Goal: Check status: Check status

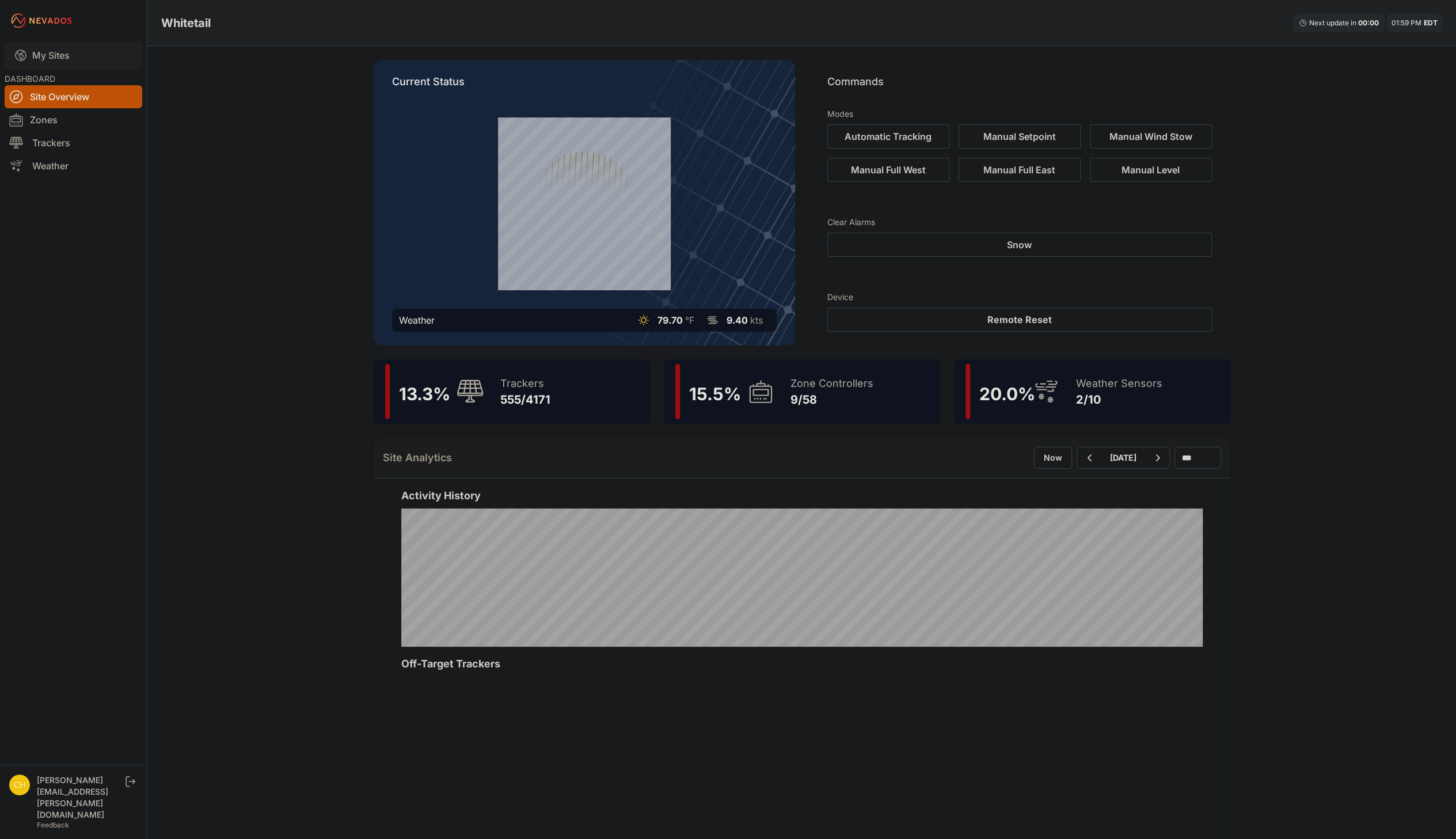
click at [51, 55] on link "My Sites" at bounding box center [73, 56] width 137 height 28
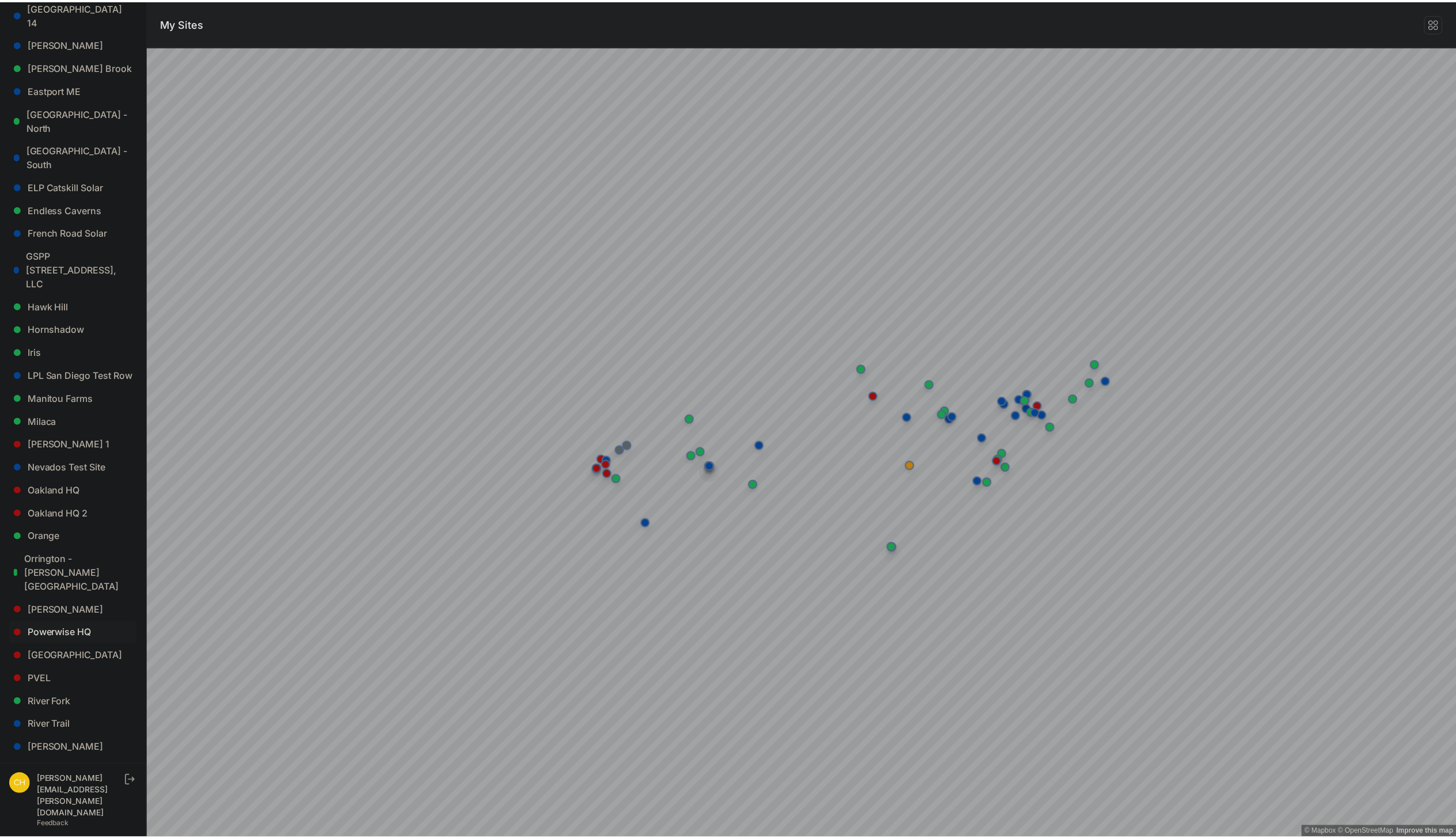
scroll to position [403, 0]
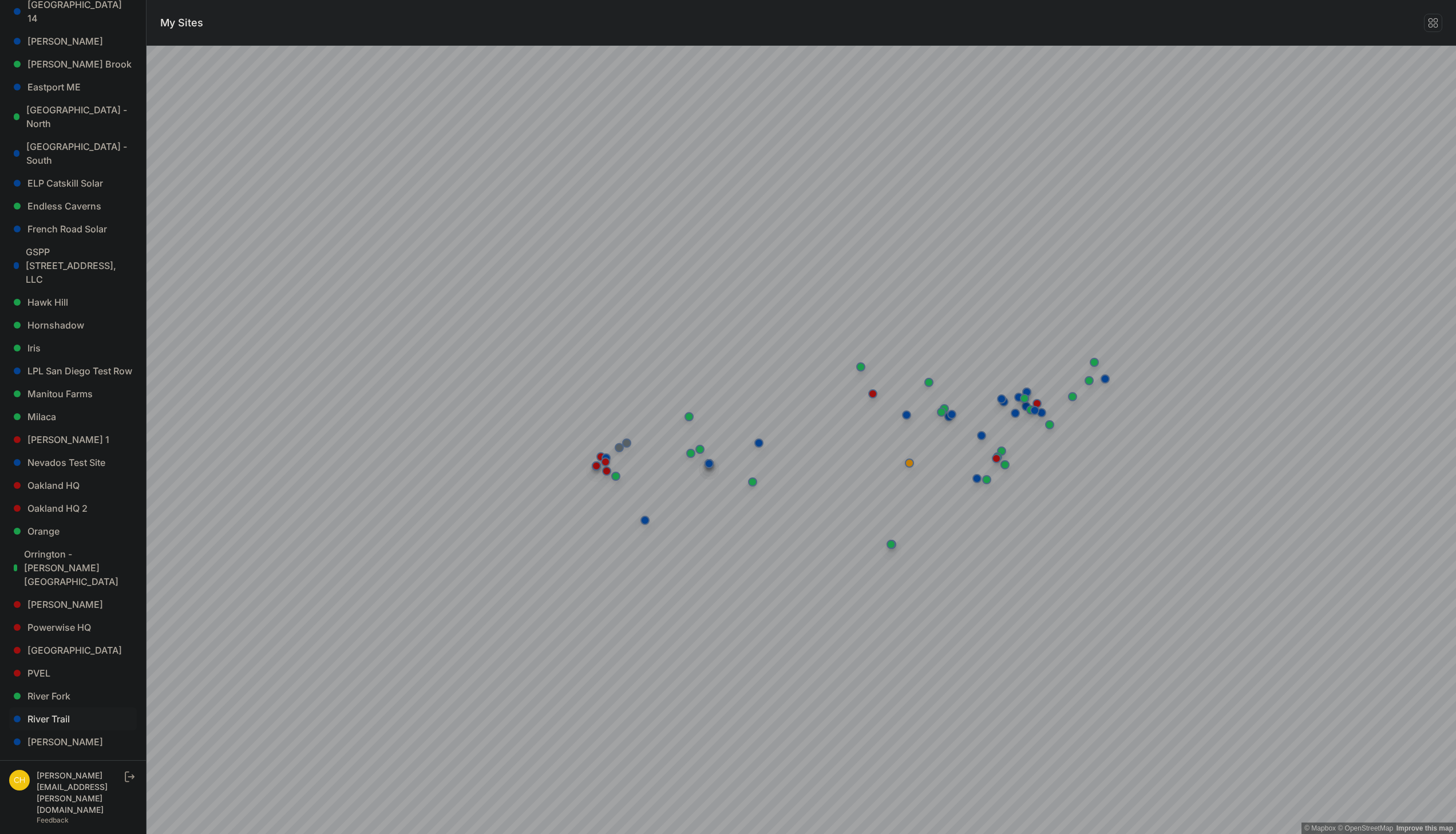
click at [70, 708] on link "River Trail" at bounding box center [73, 719] width 127 height 23
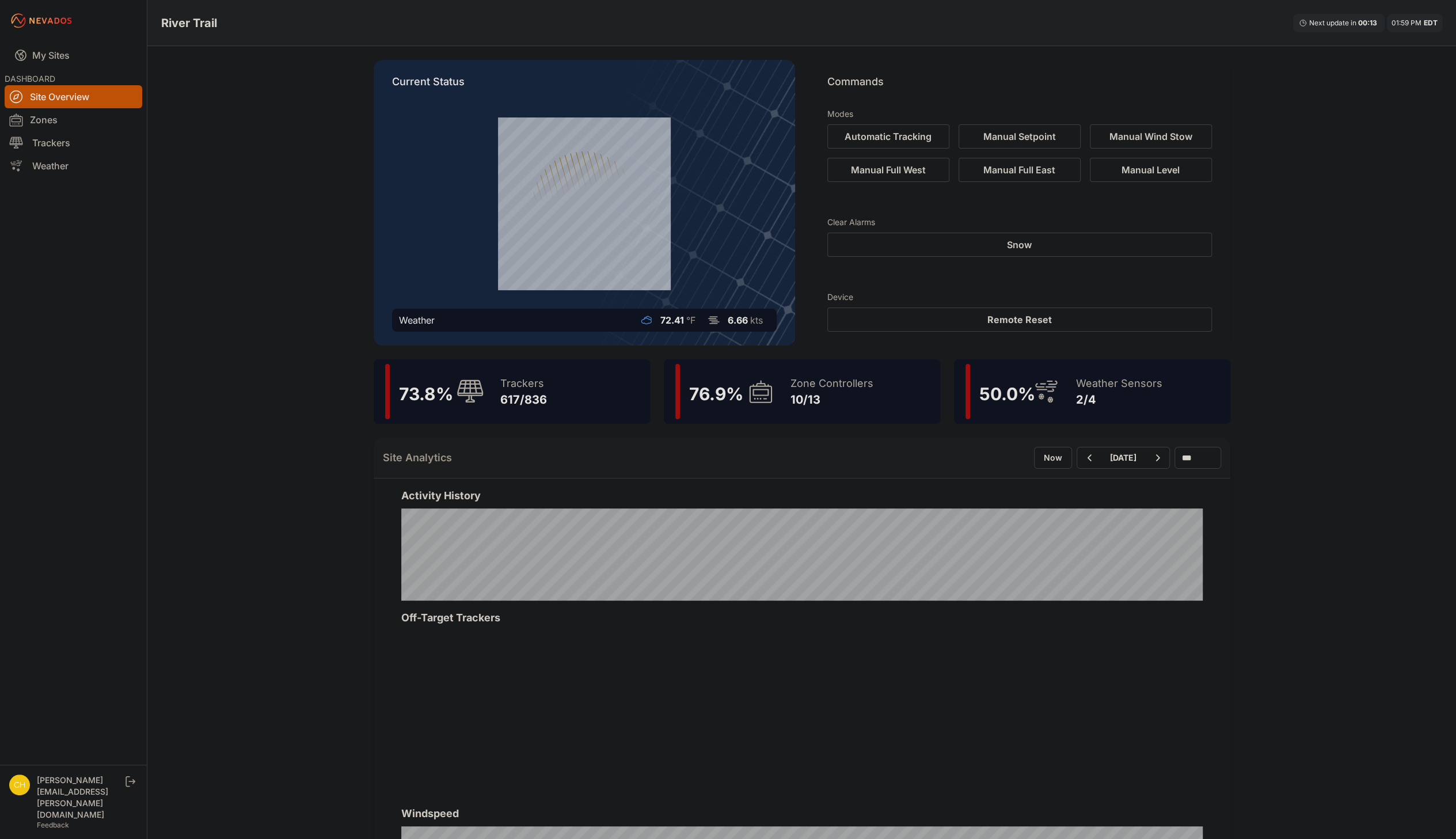
click at [580, 391] on div "73.8 % Trackers 617/836" at bounding box center [512, 391] width 277 height 64
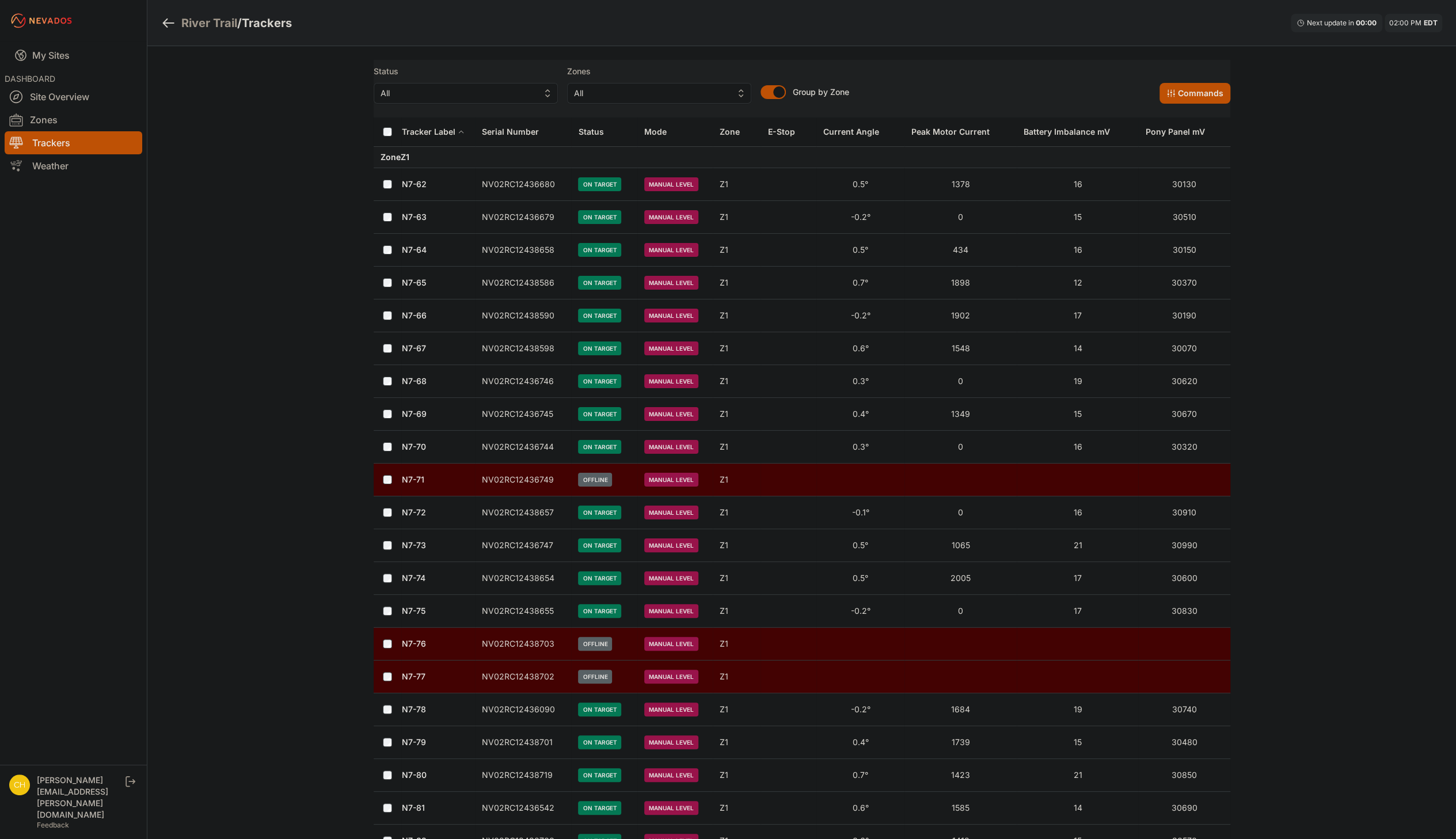
click at [407, 186] on link "N7-62" at bounding box center [414, 184] width 25 height 10
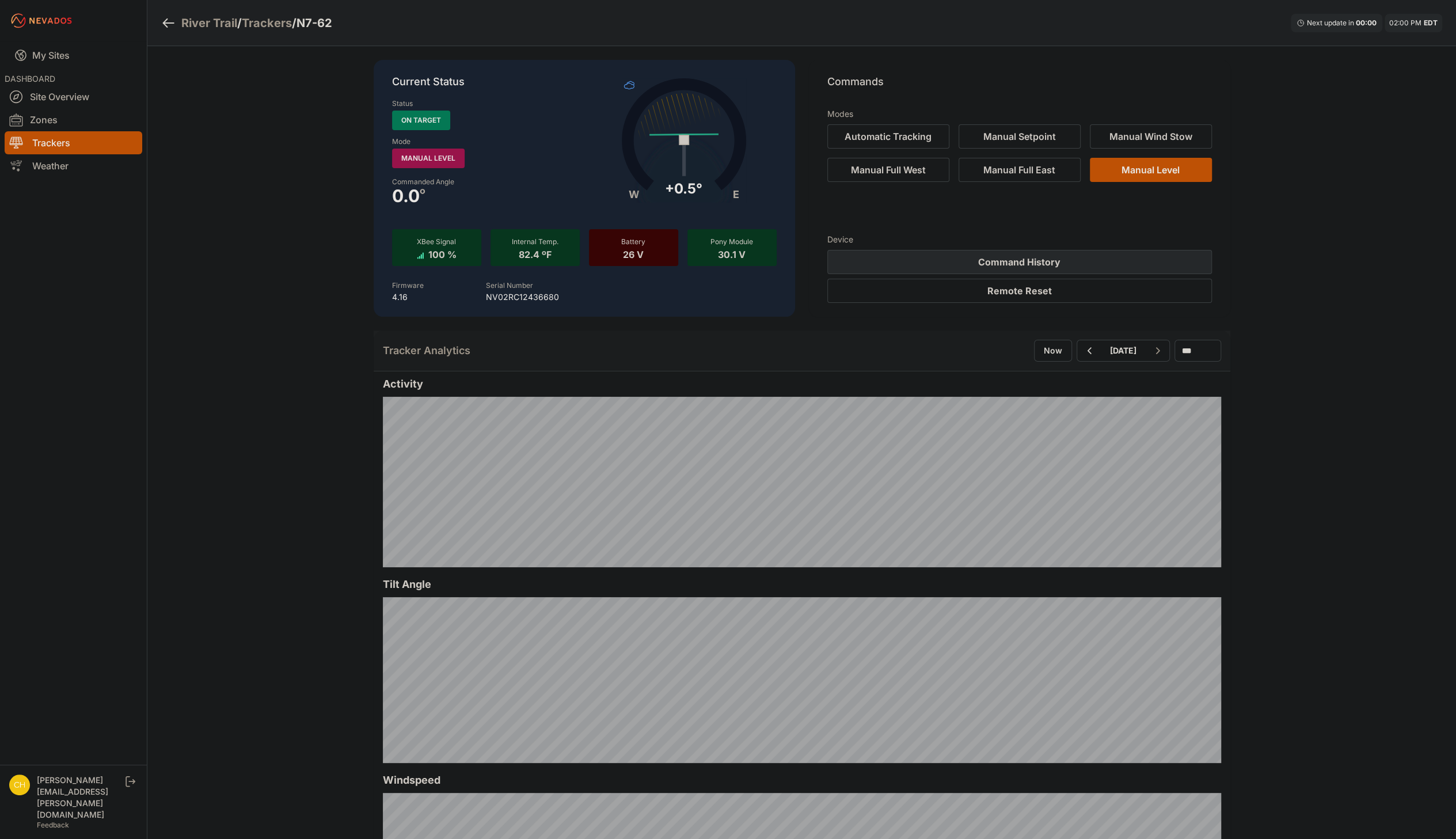
click at [1104, 268] on button "Command History" at bounding box center [1019, 262] width 384 height 24
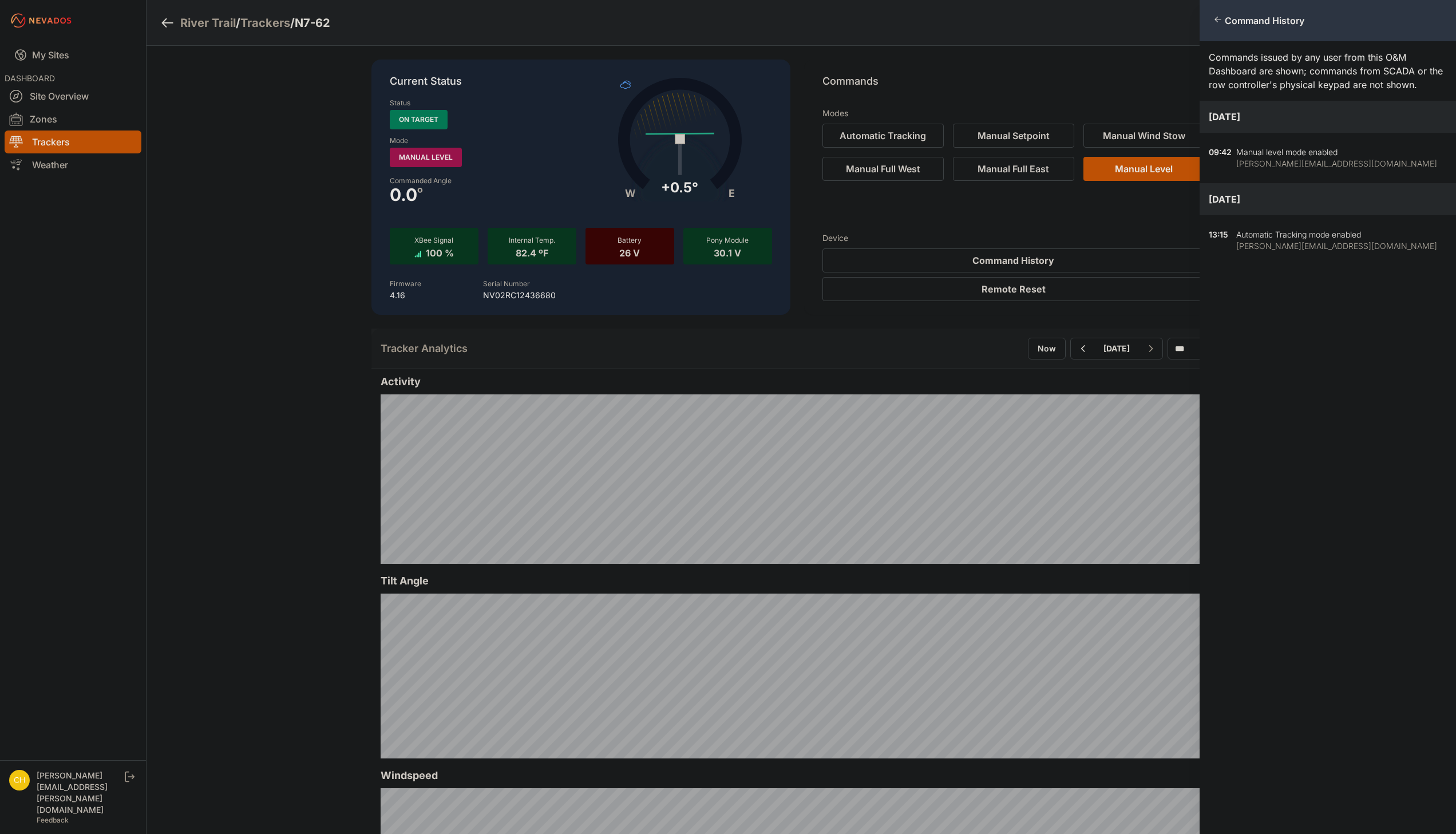
click at [1117, 58] on div "Close panel Command History Commands issued by any user from this O&M Dashboard…" at bounding box center [728, 417] width 1456 height 834
